Goal: Task Accomplishment & Management: Manage account settings

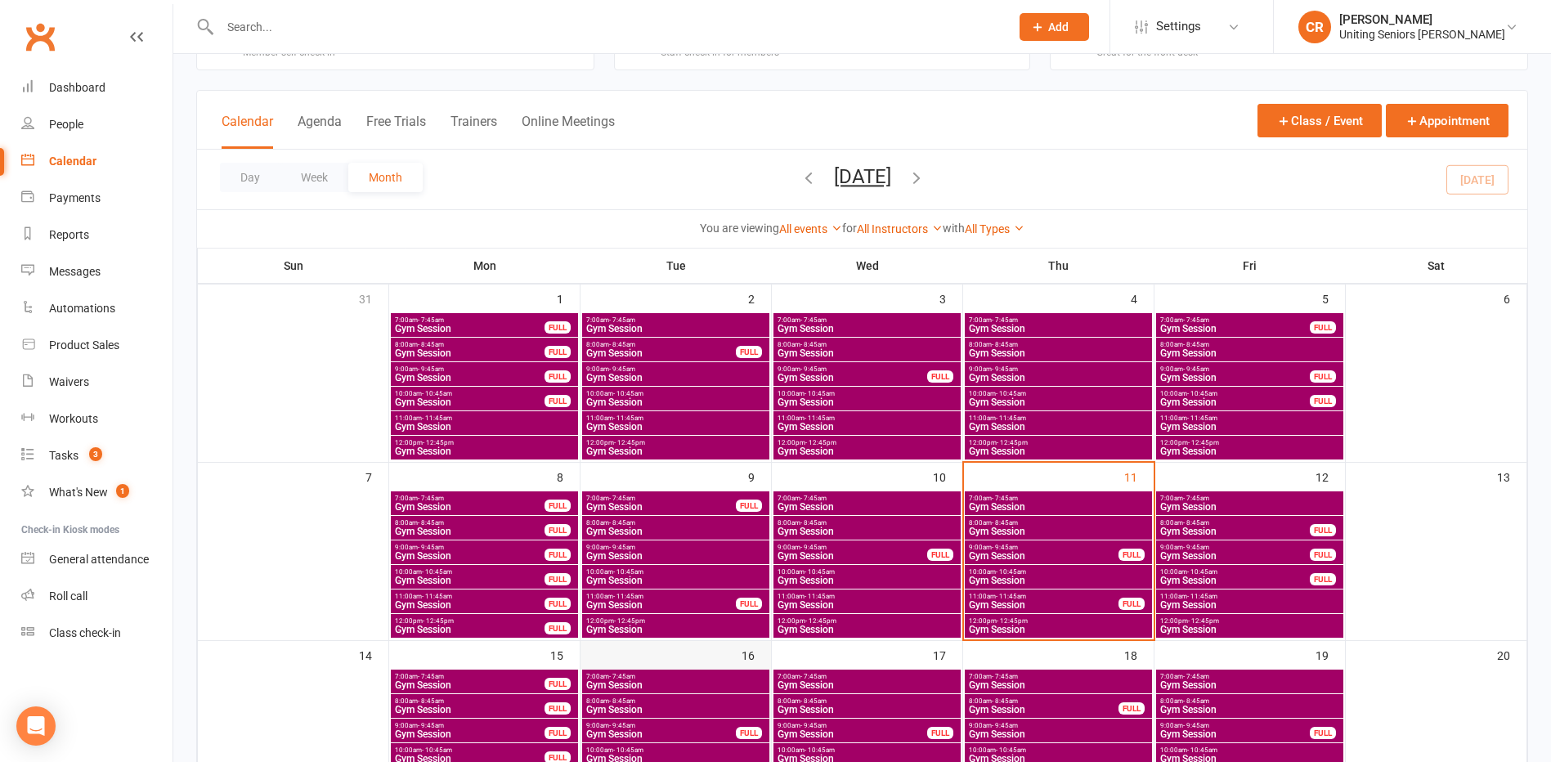
scroll to position [164, 0]
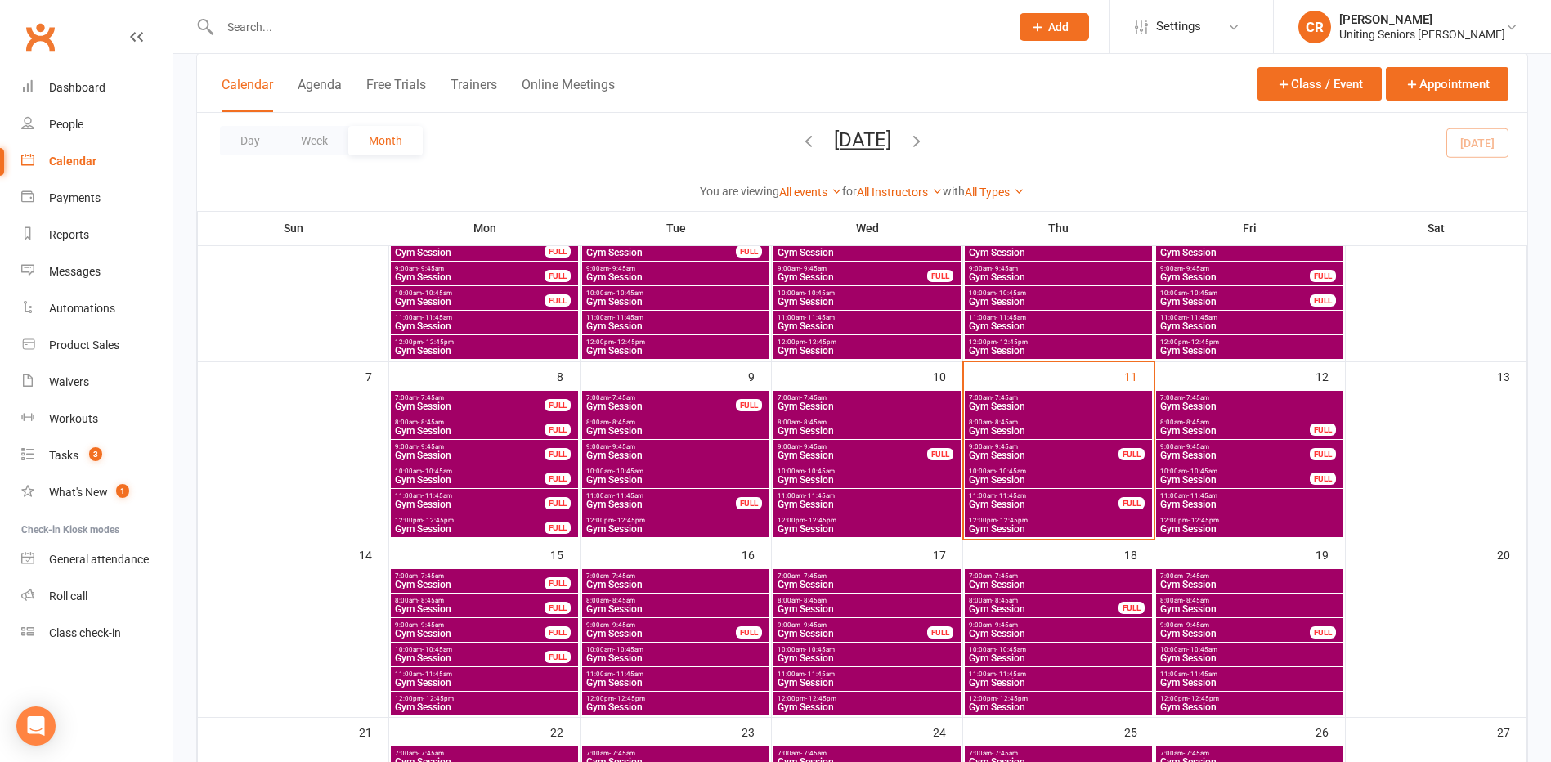
click at [637, 422] on span "8:00am - 8:45am" at bounding box center [675, 422] width 181 height 7
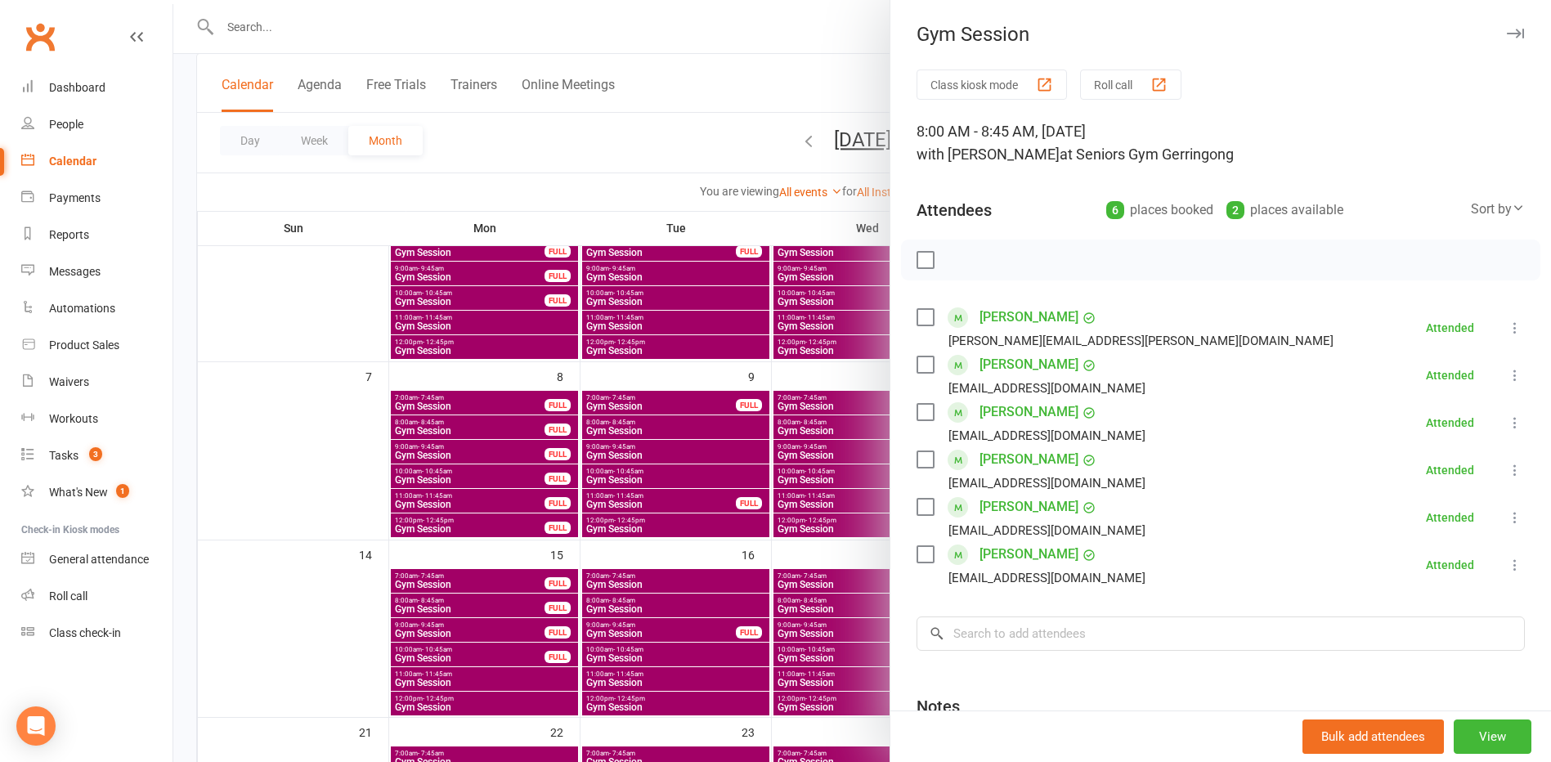
click at [641, 500] on div at bounding box center [862, 381] width 1378 height 762
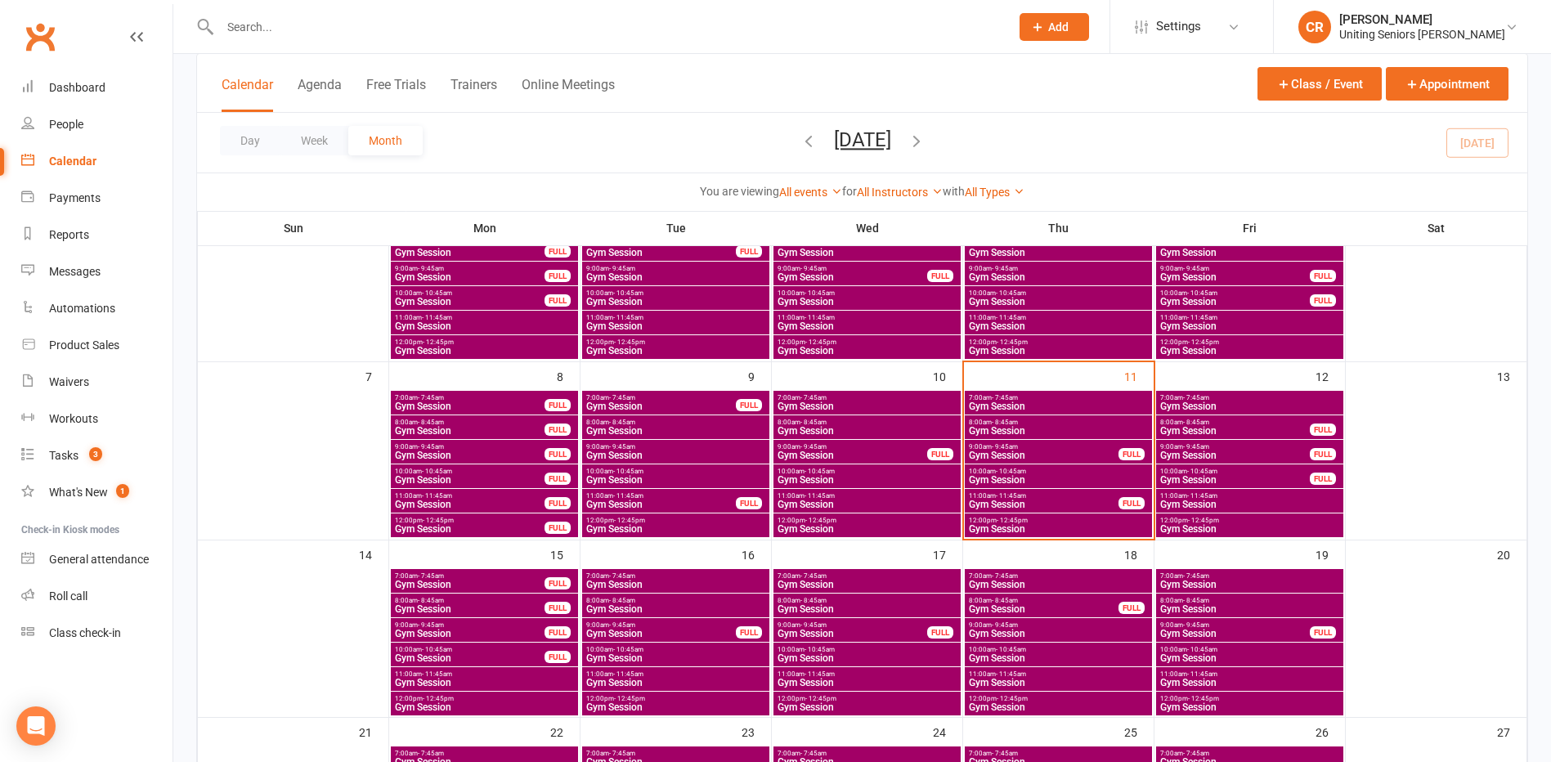
click at [642, 481] on span "Gym Session" at bounding box center [675, 480] width 181 height 10
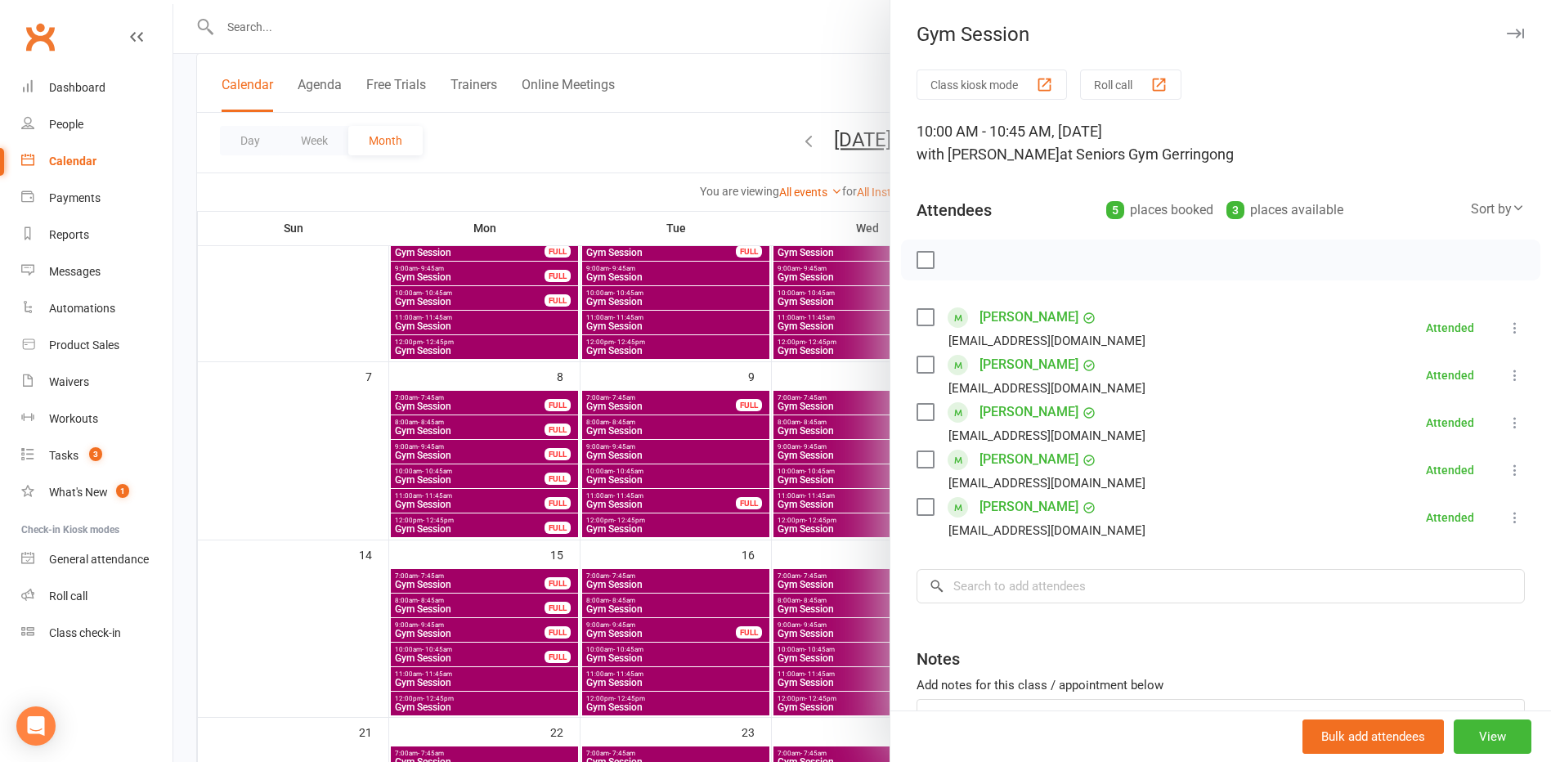
click at [637, 495] on div at bounding box center [862, 381] width 1378 height 762
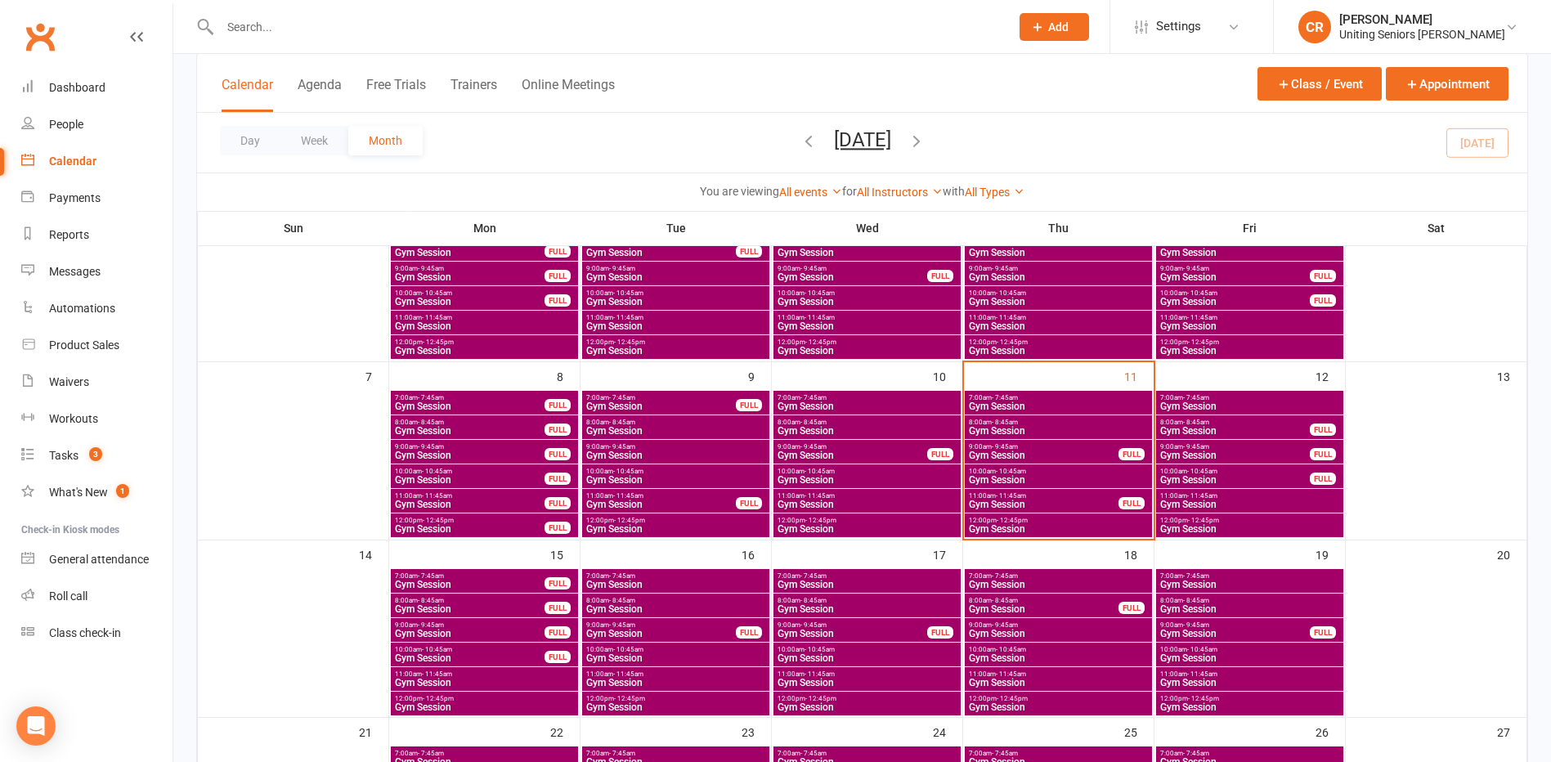
click at [637, 495] on span "- 11:45am" at bounding box center [628, 495] width 30 height 7
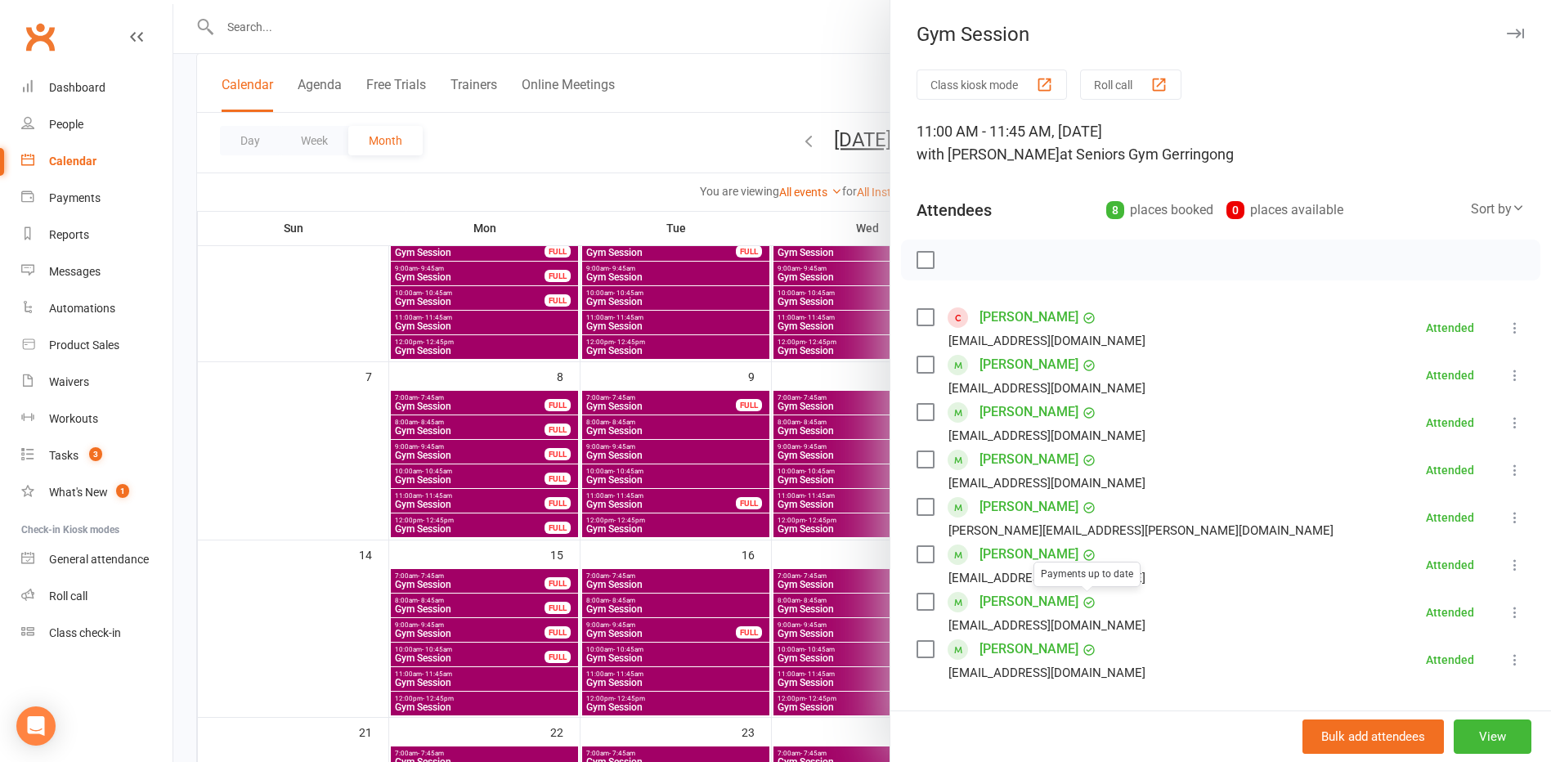
scroll to position [82, 0]
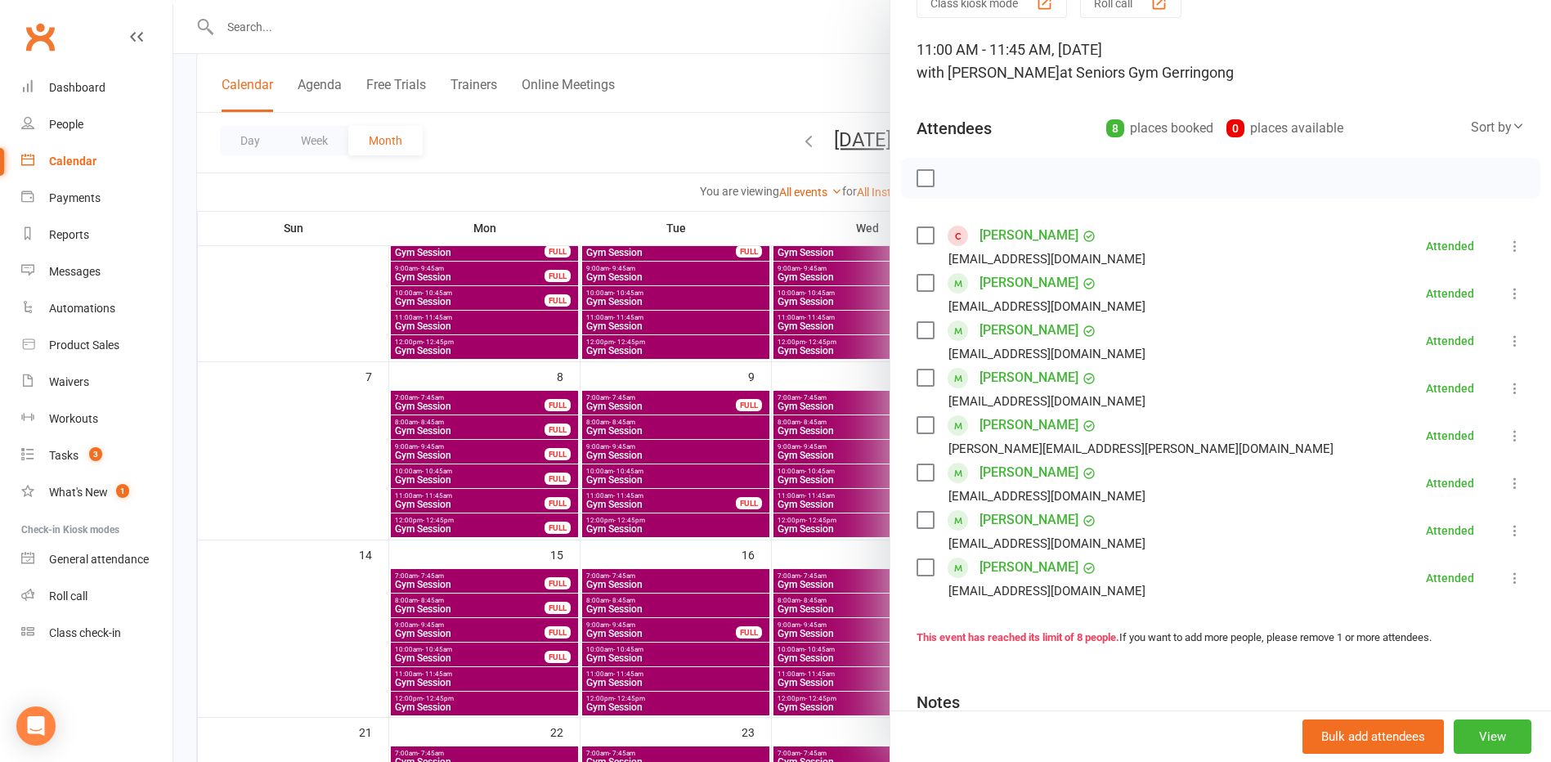
click at [656, 509] on div at bounding box center [862, 381] width 1378 height 762
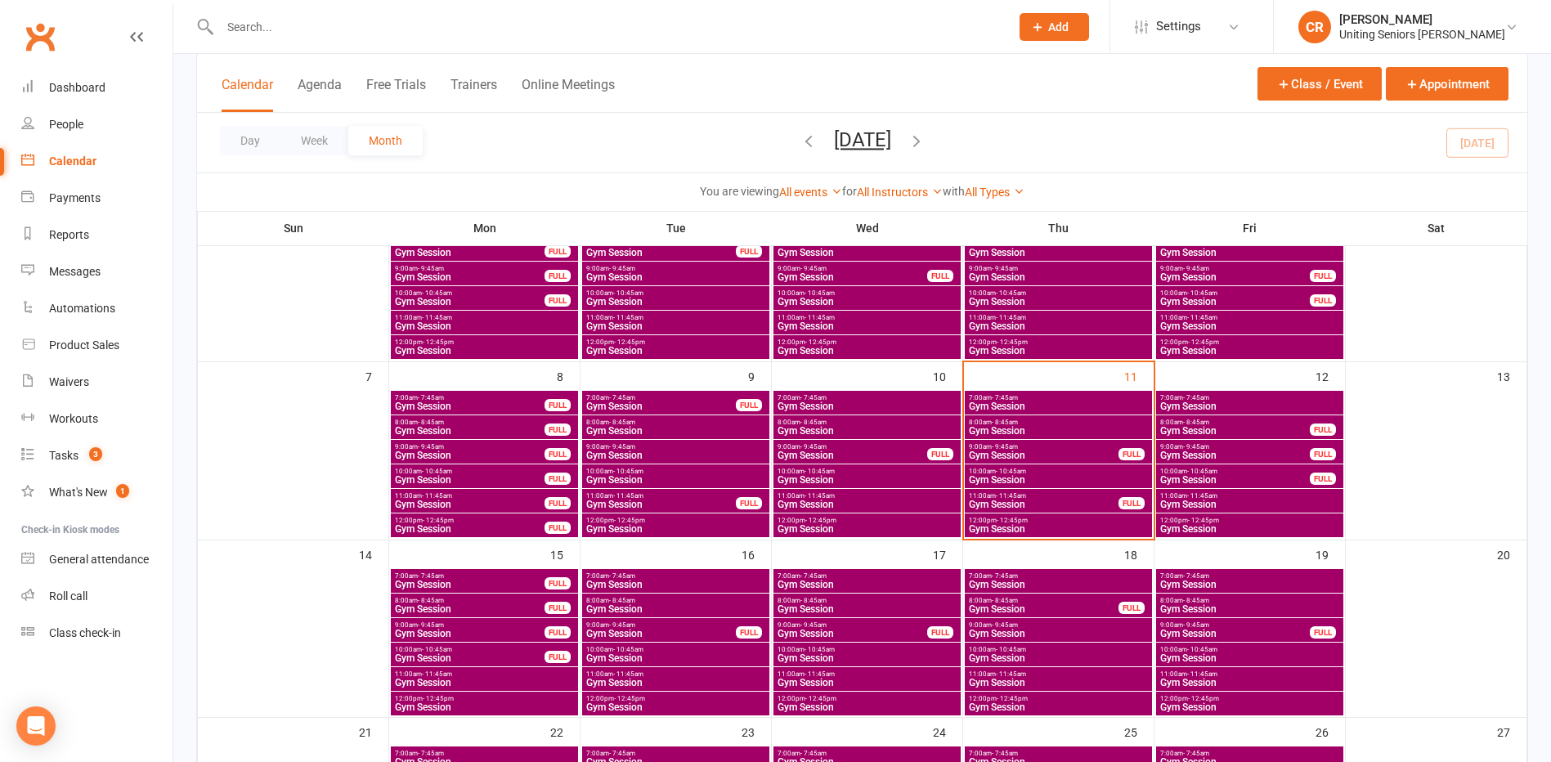
click at [656, 524] on span "Gym Session" at bounding box center [675, 529] width 181 height 10
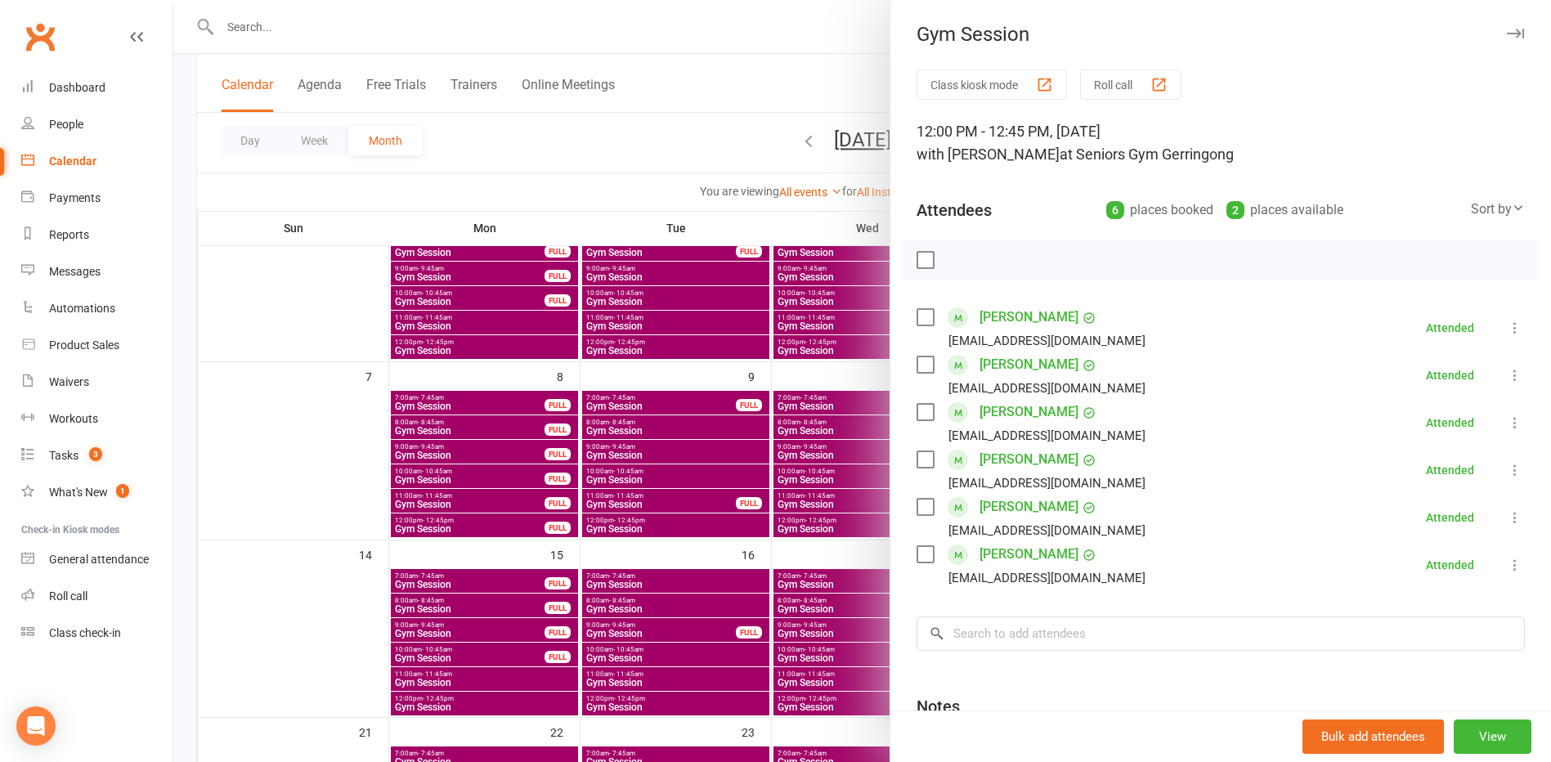
click at [679, 156] on div at bounding box center [862, 381] width 1378 height 762
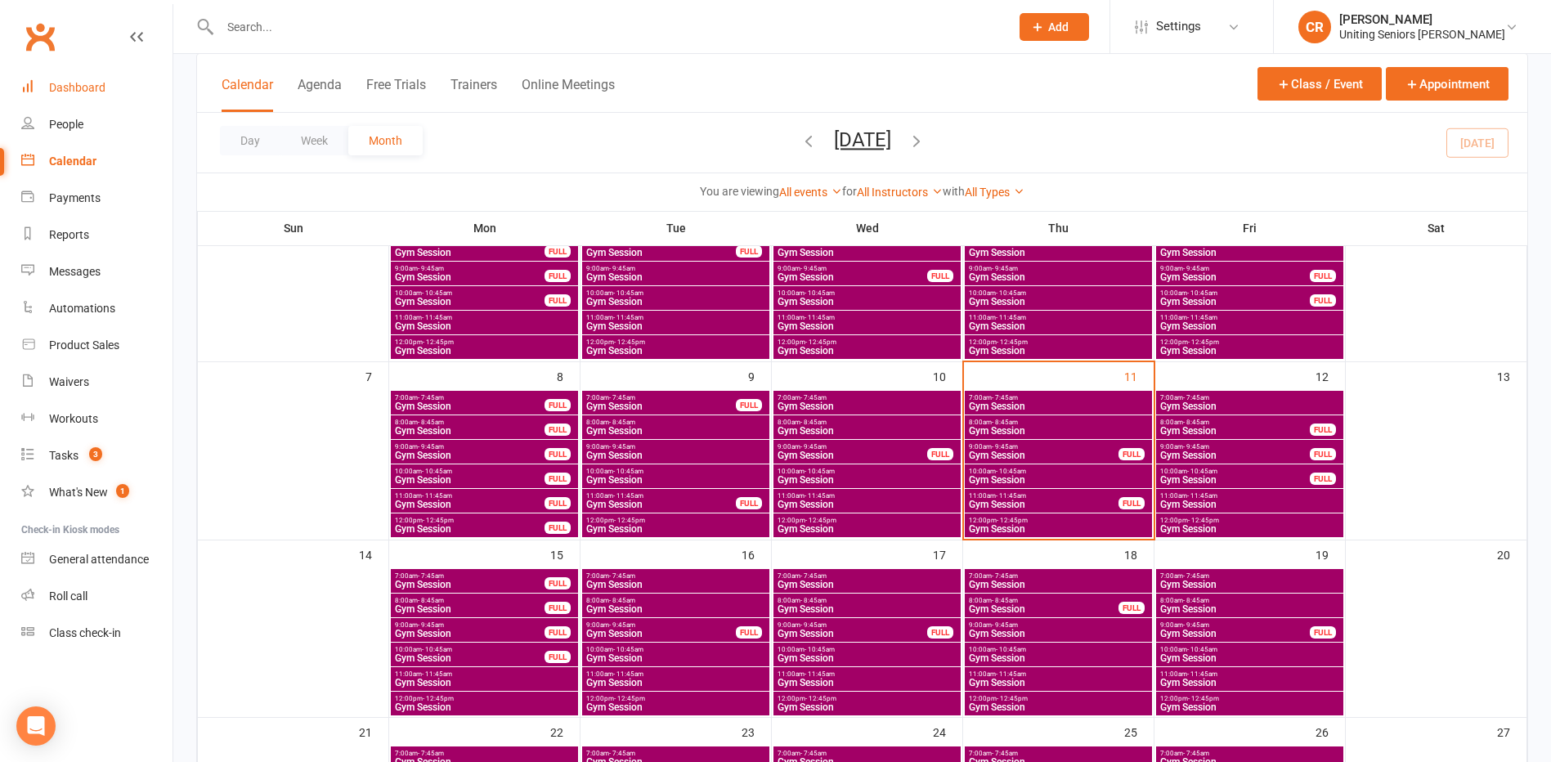
click at [67, 98] on link "Dashboard" at bounding box center [96, 87] width 151 height 37
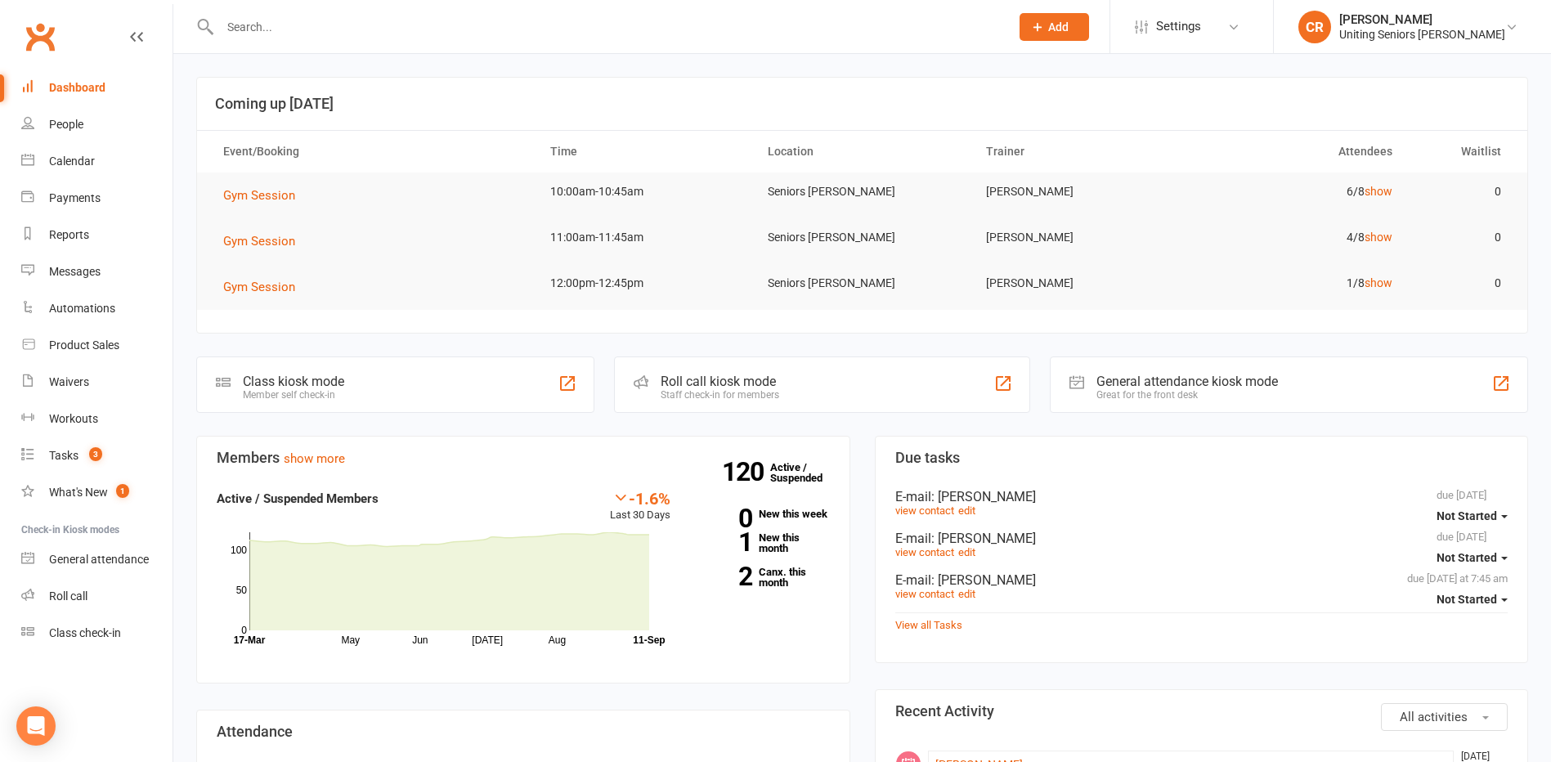
click at [444, 29] on input "text" at bounding box center [606, 27] width 783 height 23
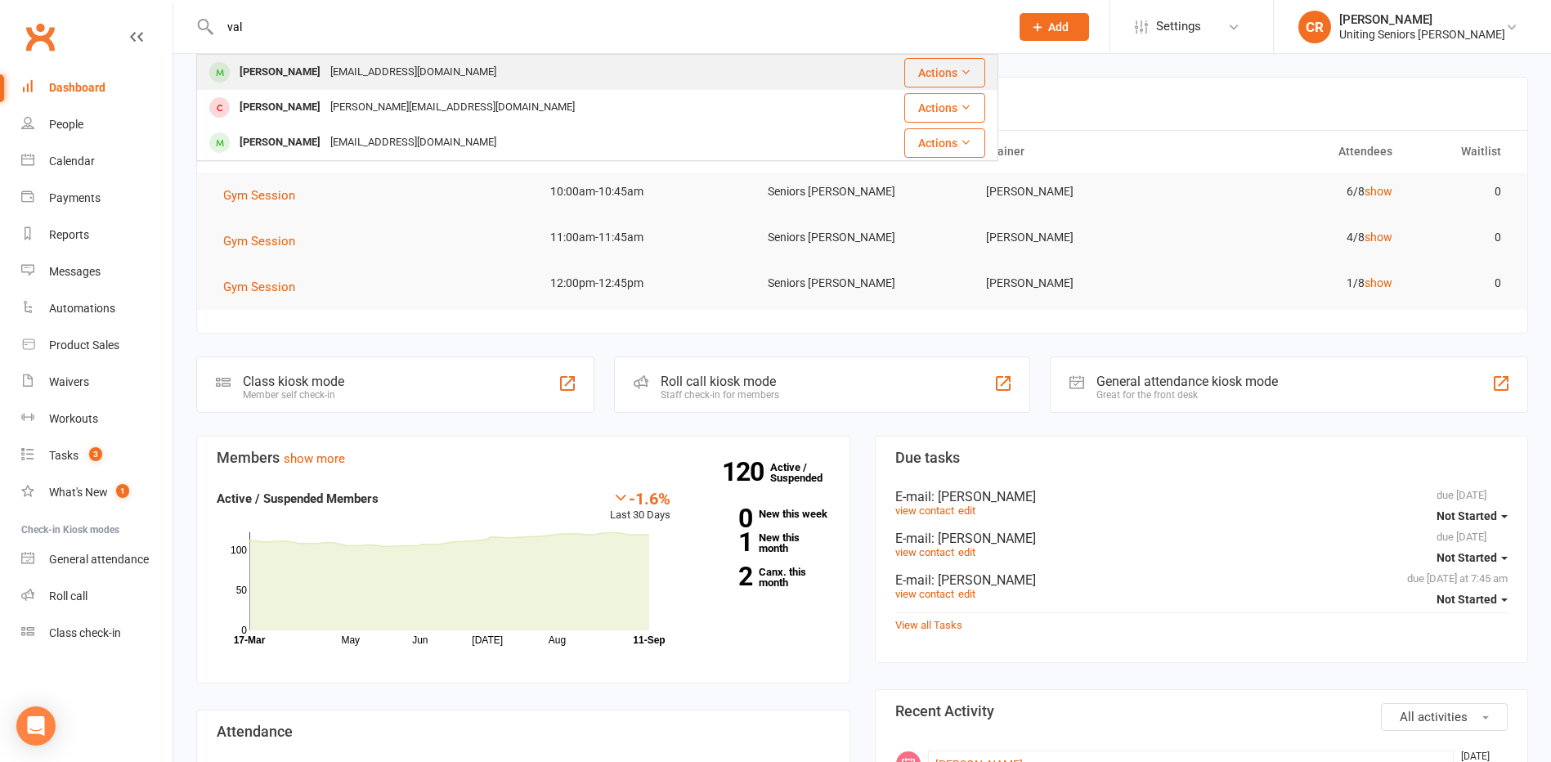
type input "val"
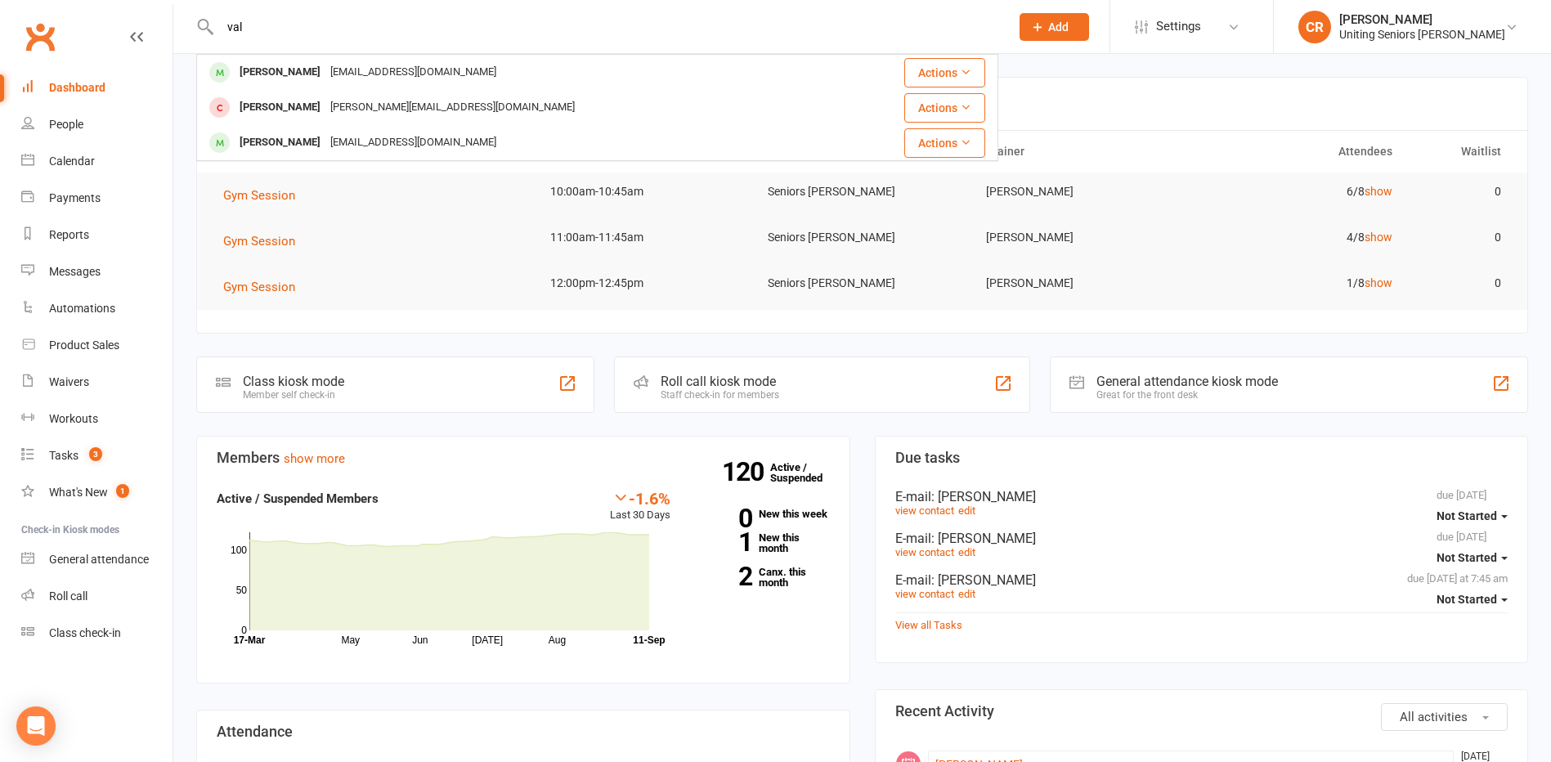
drag, startPoint x: 443, startPoint y: 65, endPoint x: 466, endPoint y: 68, distance: 23.0
click at [445, 65] on div "[EMAIL_ADDRESS][DOMAIN_NAME]" at bounding box center [413, 72] width 176 height 24
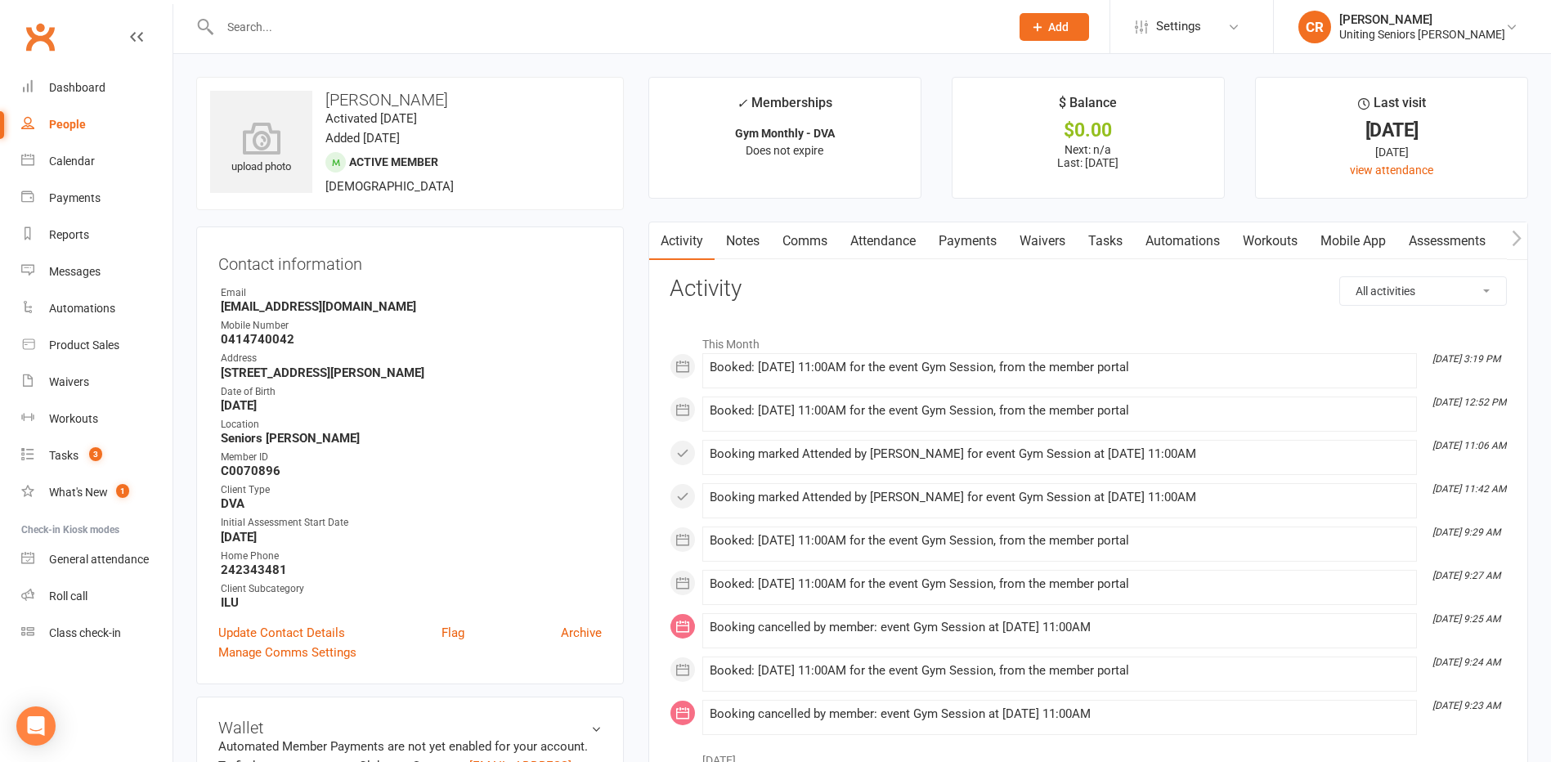
click at [1331, 236] on link "Mobile App" at bounding box center [1353, 241] width 88 height 38
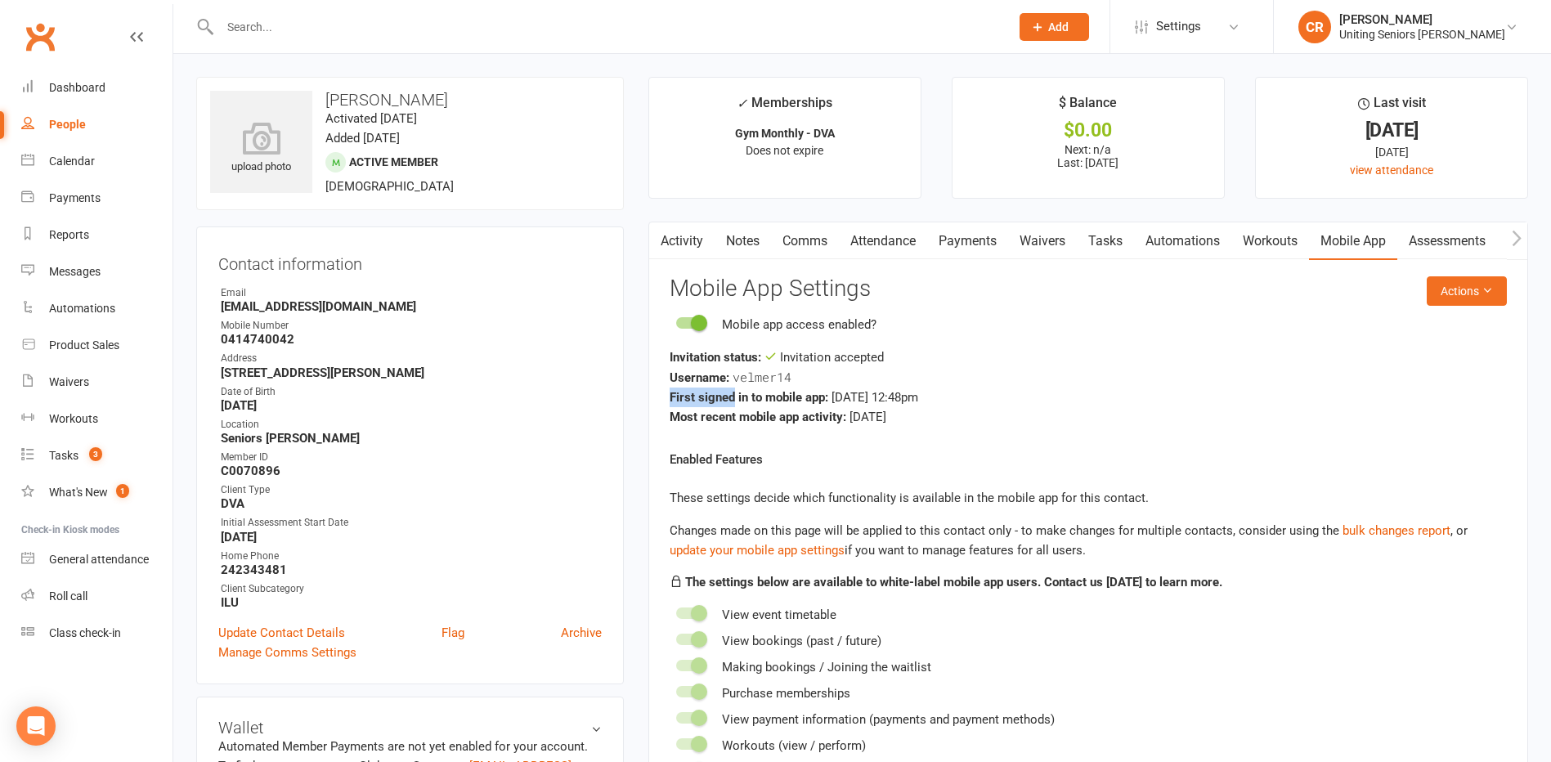
drag, startPoint x: 732, startPoint y: 387, endPoint x: 795, endPoint y: 376, distance: 64.6
click at [795, 376] on div "Invitation status: Invitation accepted Username: velmer14 First signed in to mo…" at bounding box center [1088, 386] width 837 height 79
drag, startPoint x: 795, startPoint y: 376, endPoint x: 854, endPoint y: 393, distance: 60.5
click at [854, 393] on div "First signed in to mobile app: [DATE] 12:48pm" at bounding box center [1088, 398] width 837 height 20
click at [62, 94] on div "Dashboard" at bounding box center [77, 87] width 56 height 13
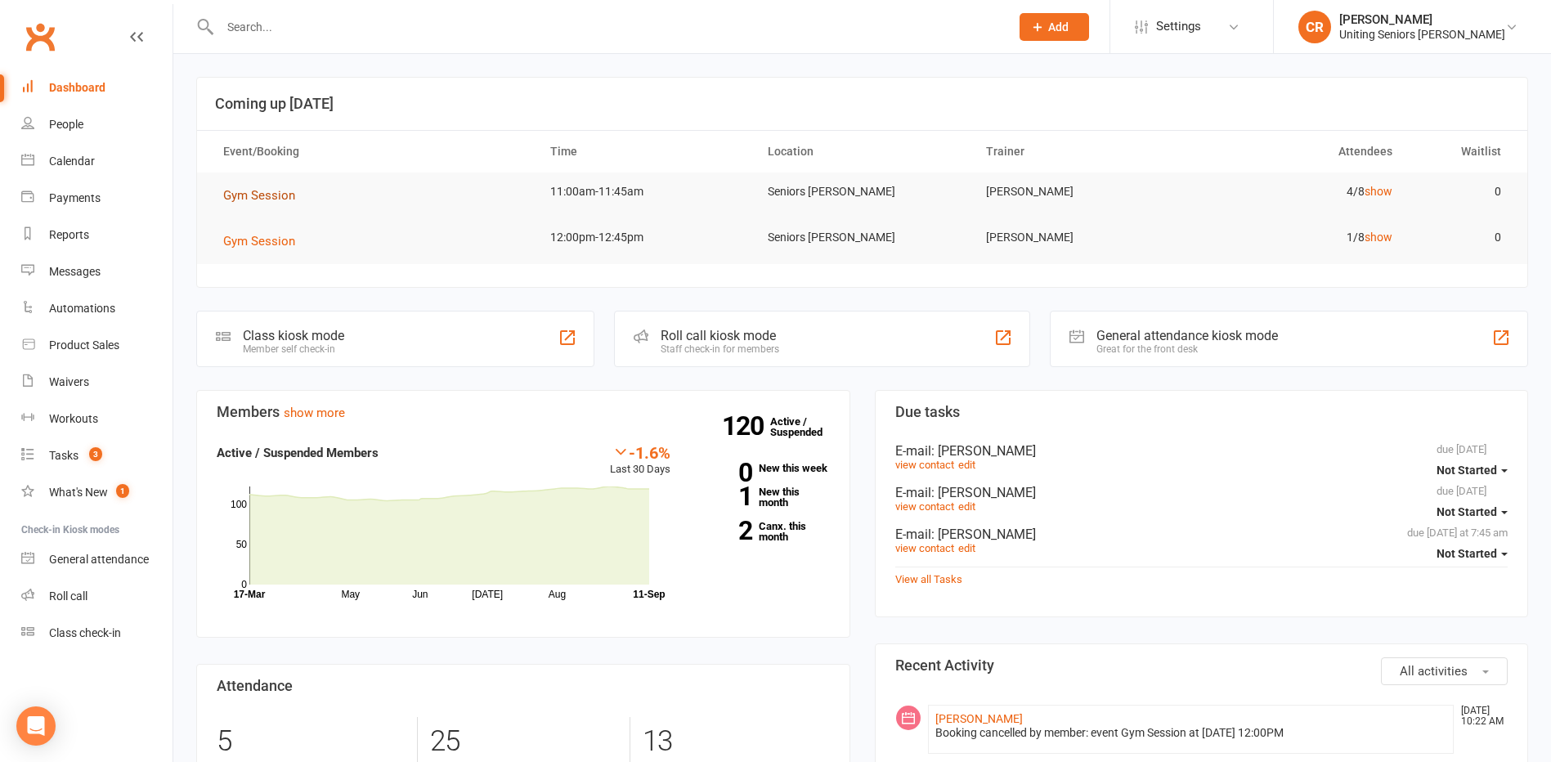
click at [234, 204] on button "Gym Session" at bounding box center [264, 196] width 83 height 20
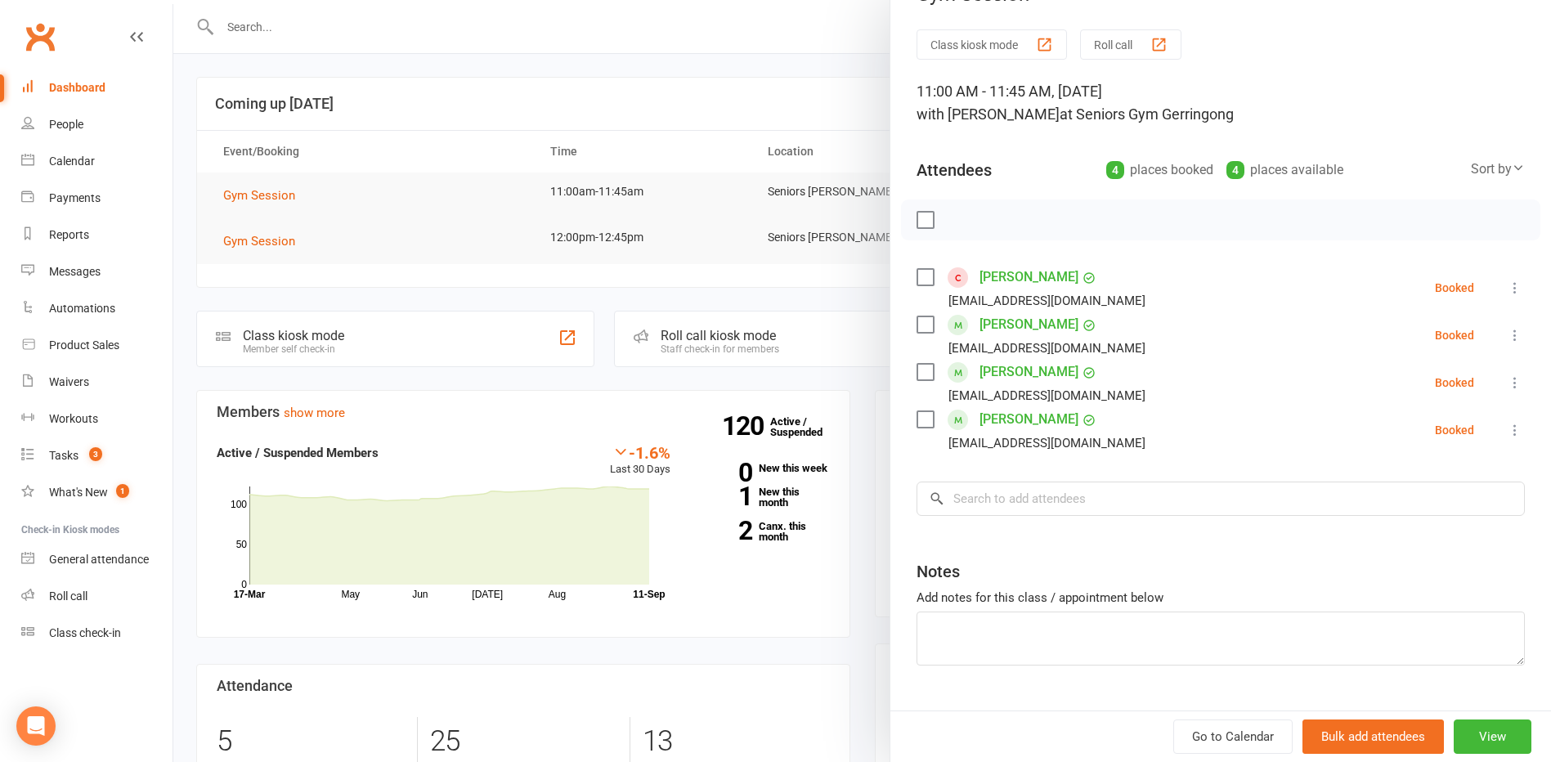
scroll to position [77, 0]
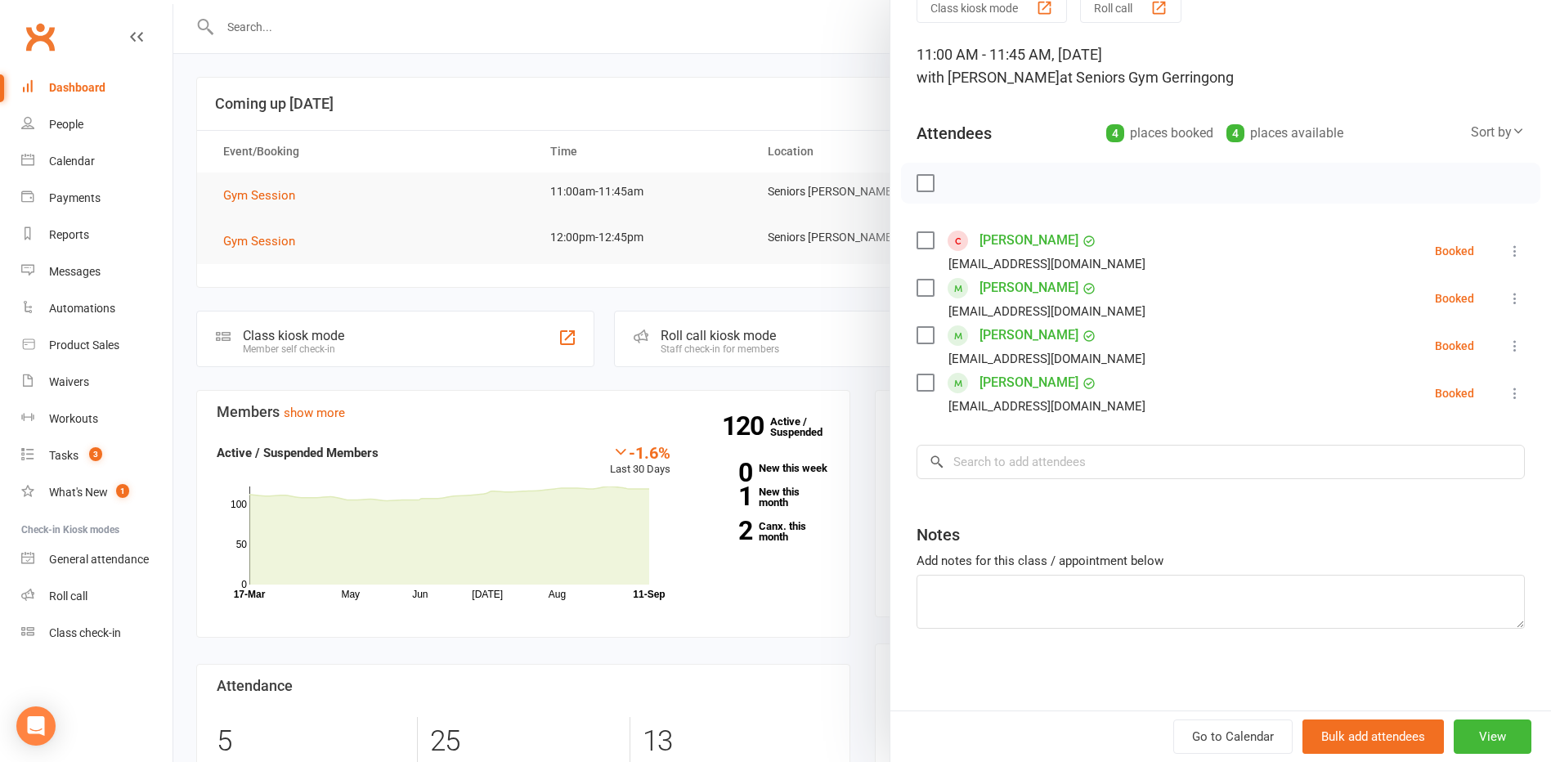
click at [1507, 343] on icon at bounding box center [1515, 346] width 16 height 16
click at [1434, 402] on link "Remove" at bounding box center [1436, 410] width 176 height 33
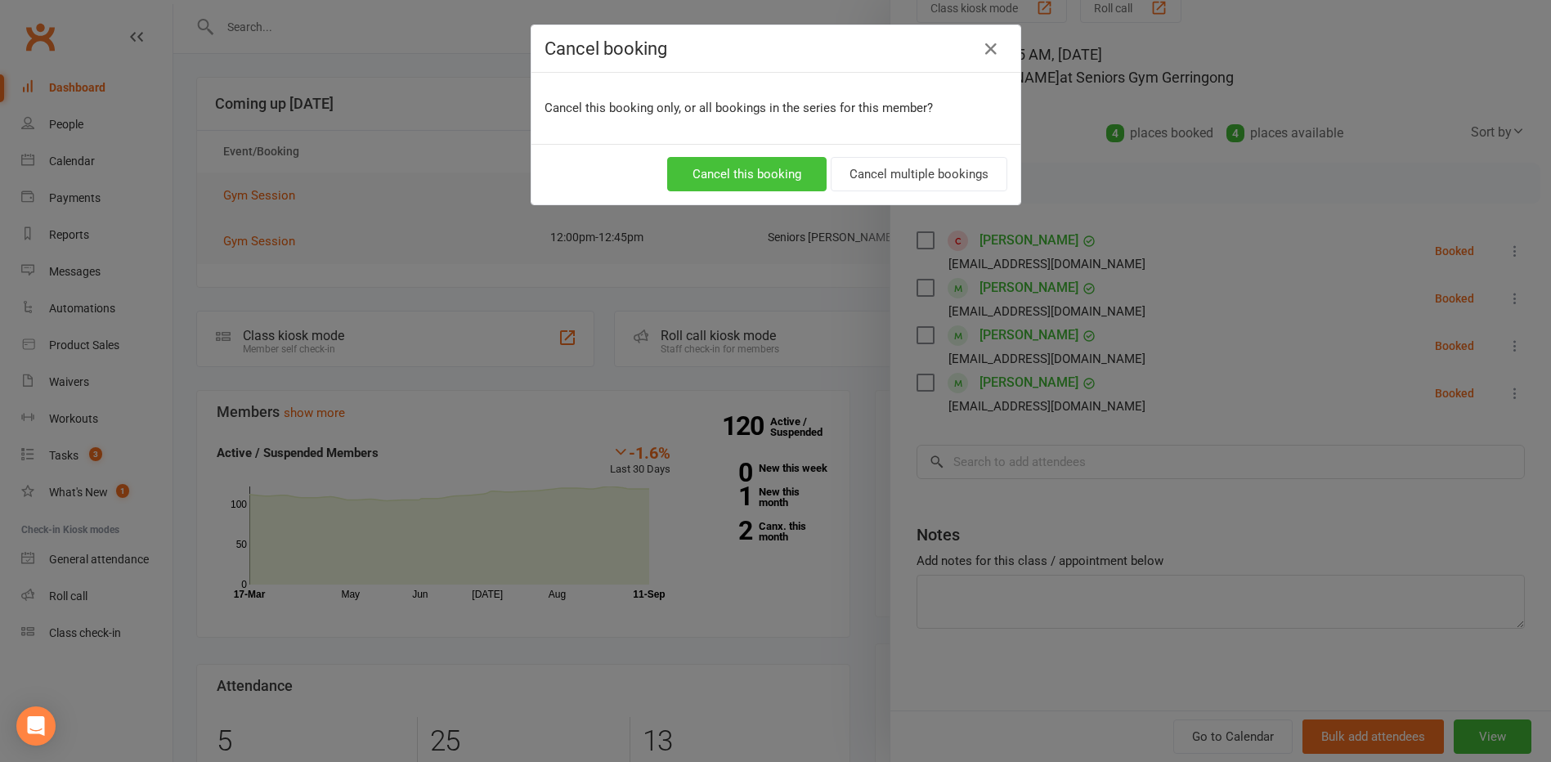
click at [757, 174] on button "Cancel this booking" at bounding box center [746, 174] width 159 height 34
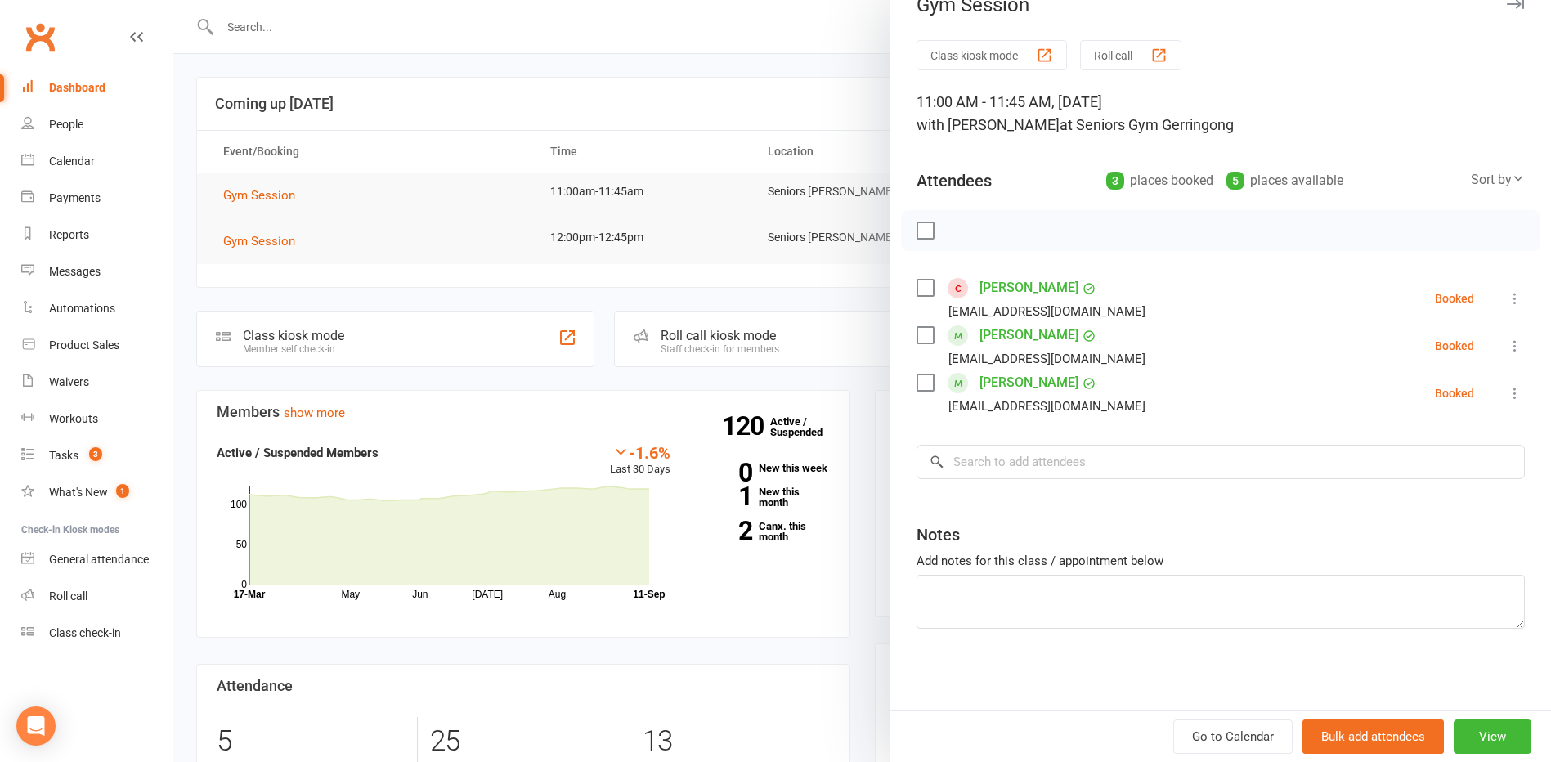
scroll to position [29, 0]
click at [842, 264] on div at bounding box center [862, 381] width 1378 height 762
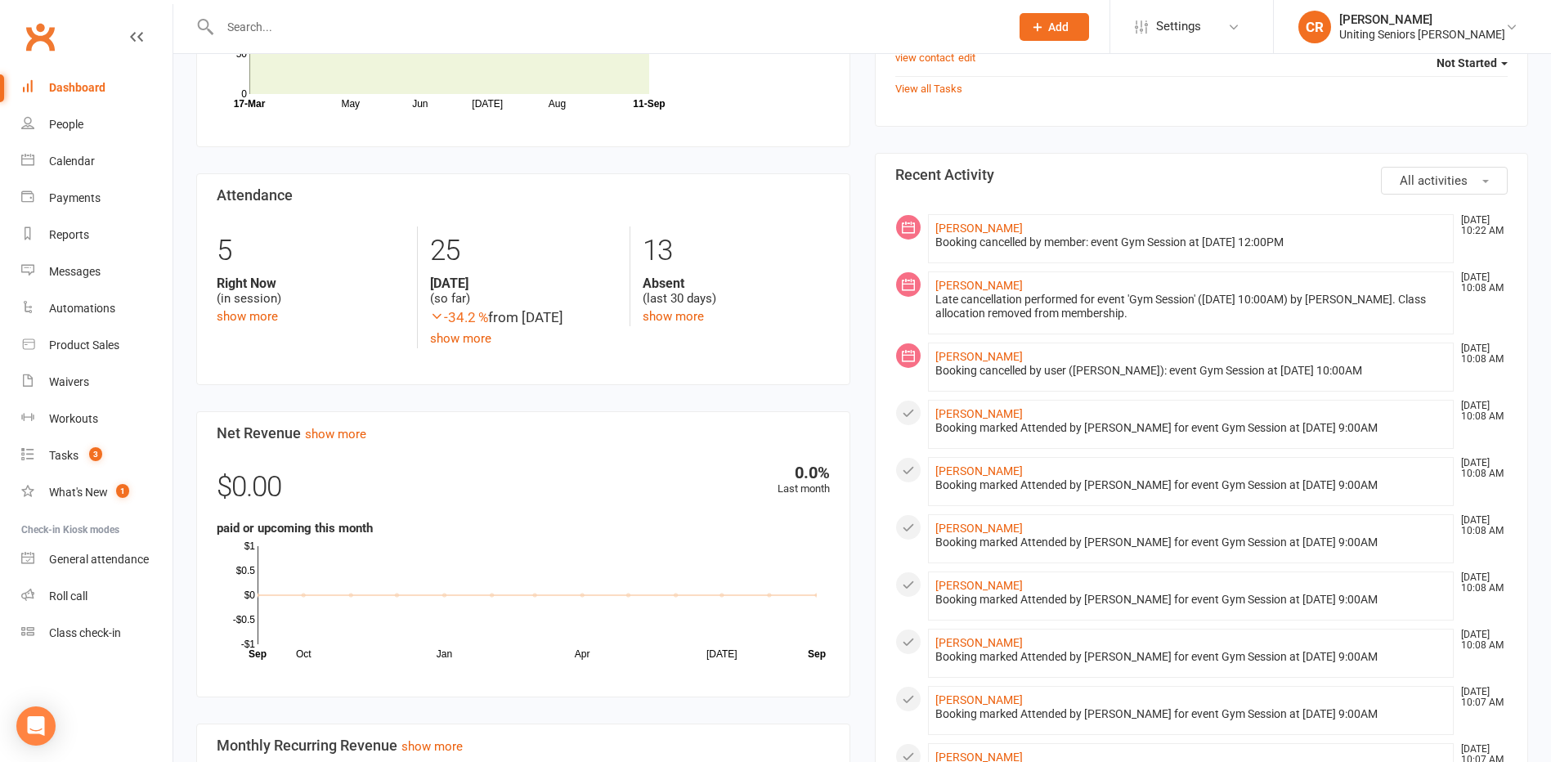
scroll to position [0, 0]
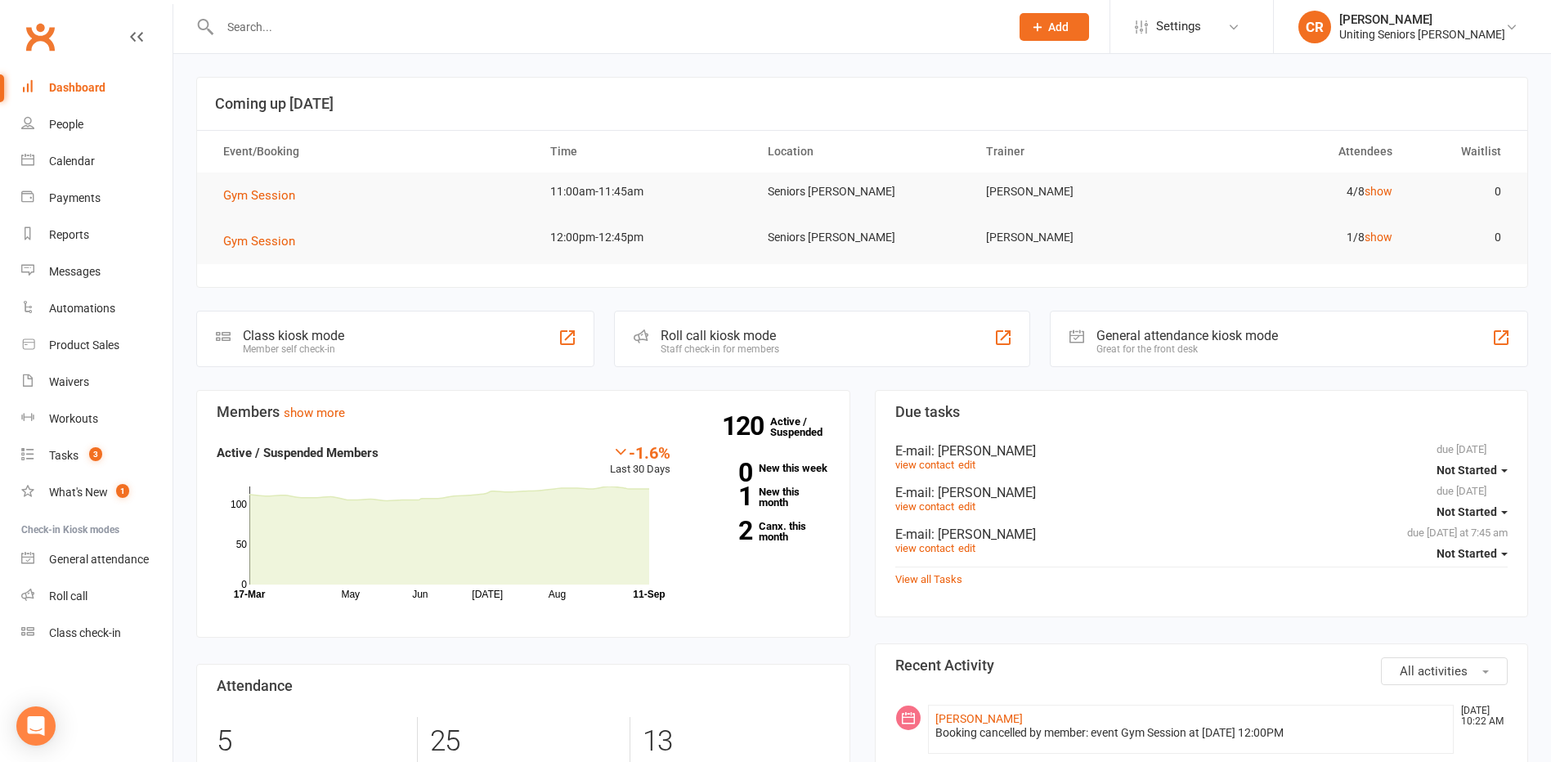
click at [604, 39] on div at bounding box center [597, 26] width 802 height 53
click at [214, 27] on icon at bounding box center [205, 27] width 19 height 20
click at [223, 22] on input "text" at bounding box center [606, 27] width 783 height 23
click at [249, 28] on input "text" at bounding box center [606, 27] width 783 height 23
click at [286, 30] on input "text" at bounding box center [606, 27] width 783 height 23
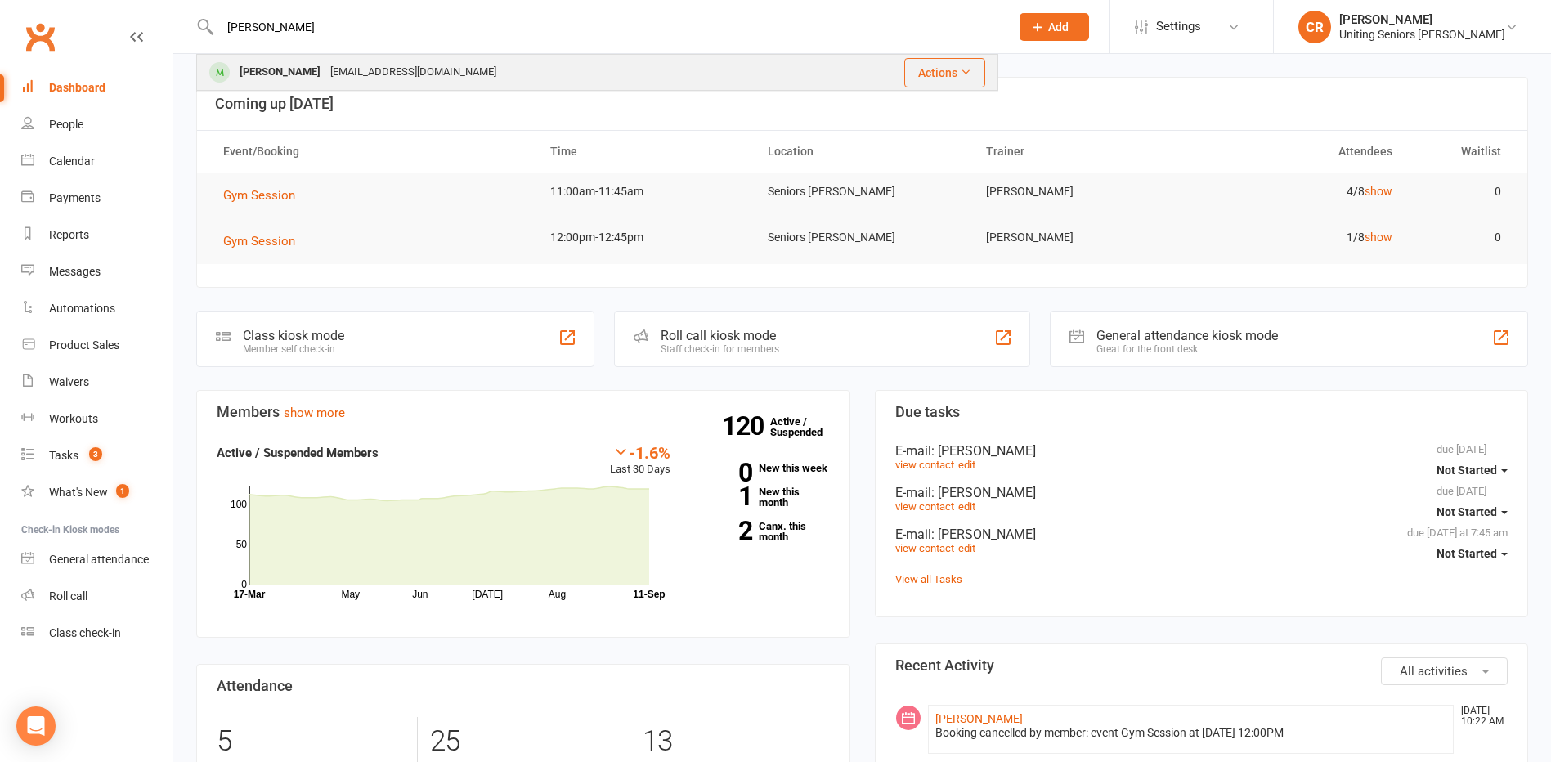
type input "[PERSON_NAME]"
click at [337, 63] on div "[EMAIL_ADDRESS][DOMAIN_NAME]" at bounding box center [413, 72] width 176 height 24
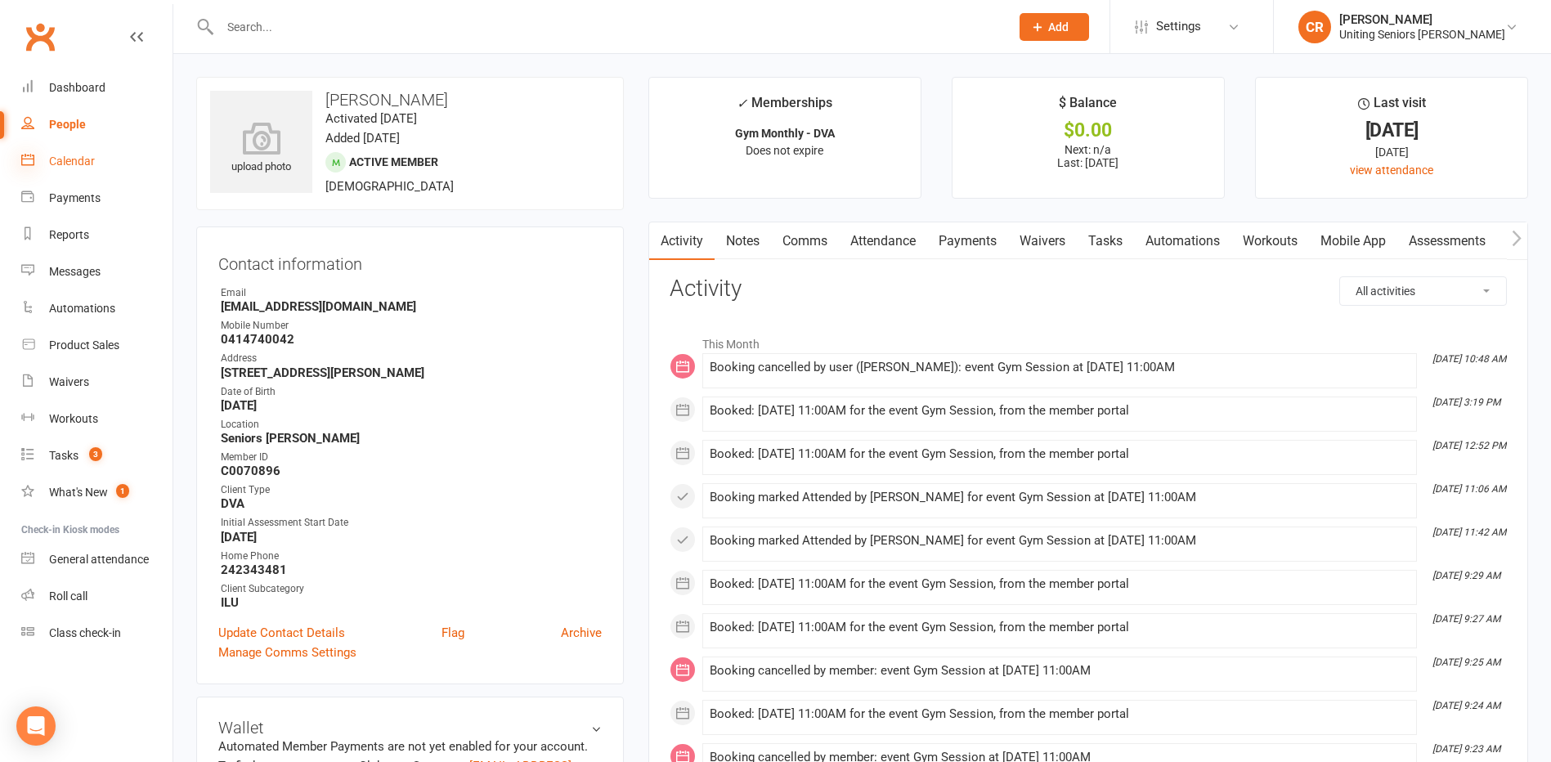
click at [30, 163] on icon at bounding box center [27, 159] width 13 height 13
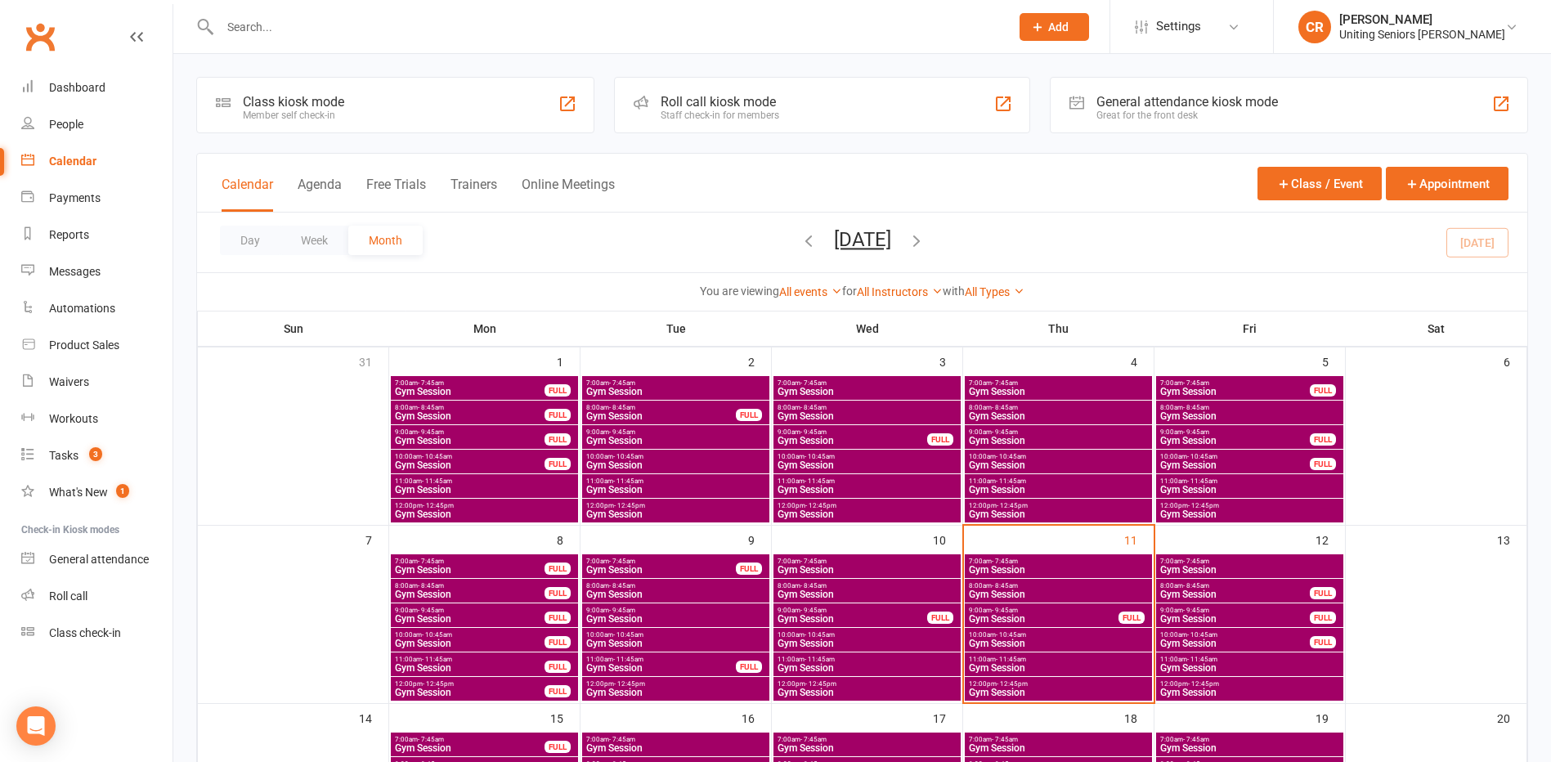
click at [1072, 668] on span "Gym Session" at bounding box center [1058, 668] width 181 height 10
